Goal: Find specific page/section: Find specific page/section

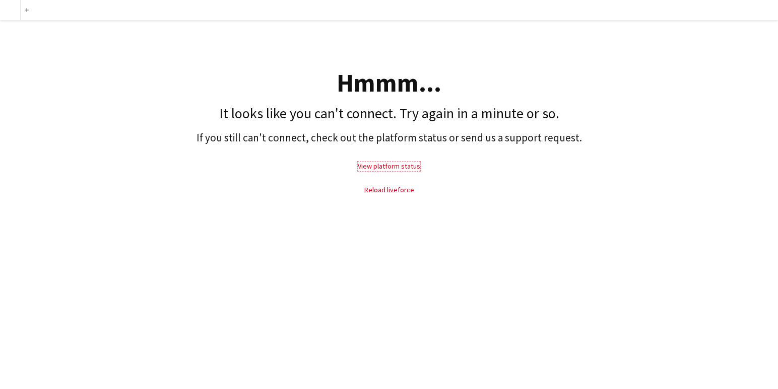
click at [394, 168] on link "View platform status" at bounding box center [389, 166] width 62 height 9
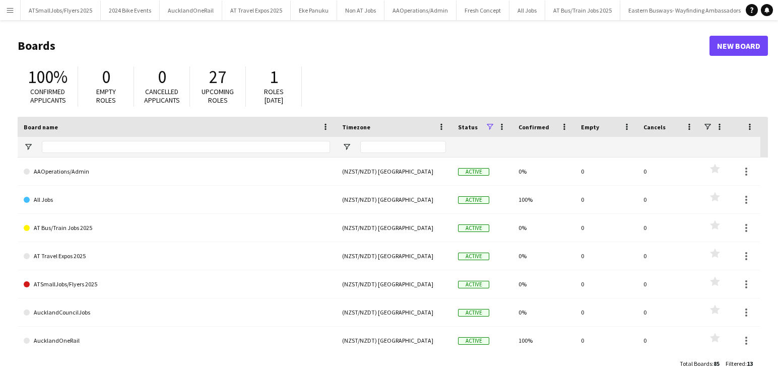
click at [12, 10] on app-icon "Menu" at bounding box center [10, 10] width 8 height 8
